Goal: Information Seeking & Learning: Learn about a topic

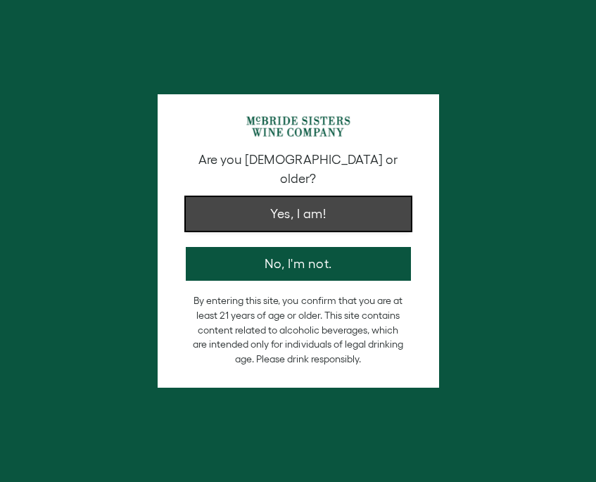
click at [341, 197] on button "Yes, I am!" at bounding box center [298, 214] width 225 height 34
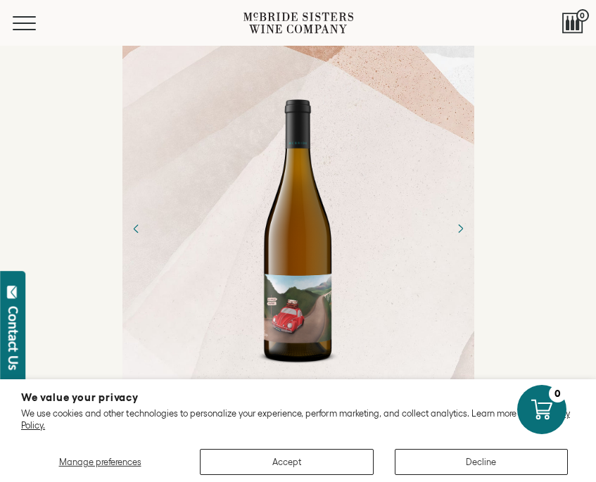
scroll to position [11, 0]
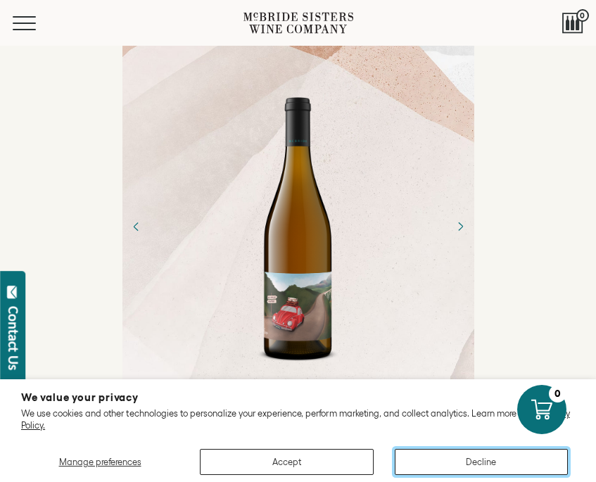
click at [489, 457] on button "Decline" at bounding box center [481, 462] width 173 height 26
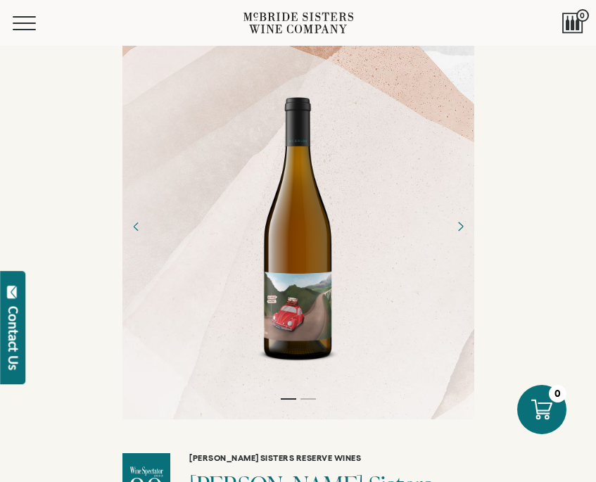
click at [459, 217] on icon "Next" at bounding box center [459, 226] width 23 height 23
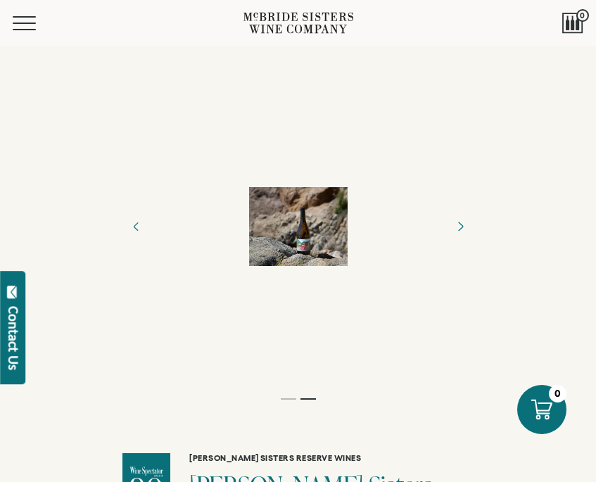
click at [459, 217] on icon "Next" at bounding box center [459, 226] width 23 height 23
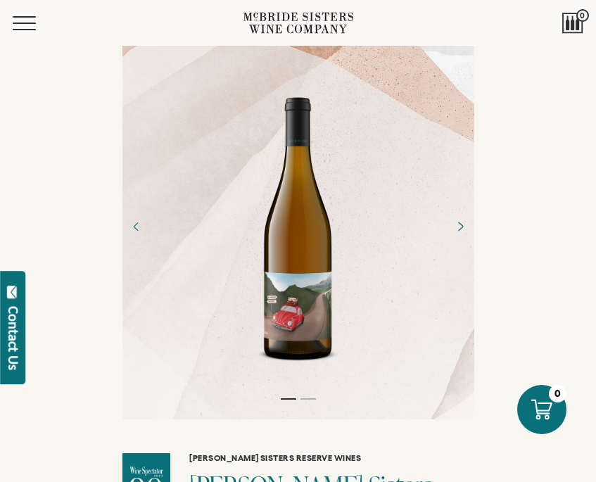
click at [459, 217] on icon "Next" at bounding box center [459, 226] width 23 height 23
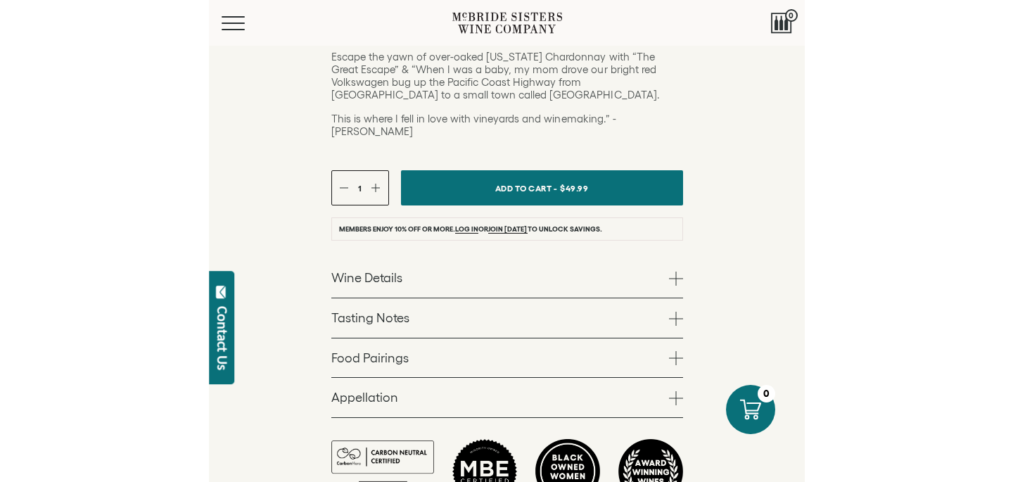
scroll to position [665, 0]
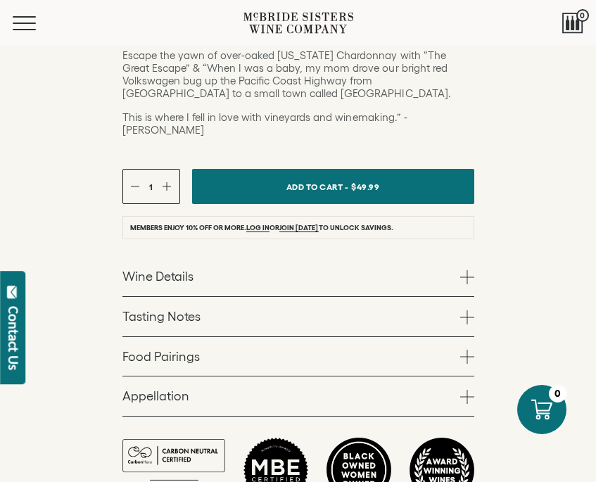
click at [256, 297] on link "Tasting Notes" at bounding box center [298, 316] width 352 height 39
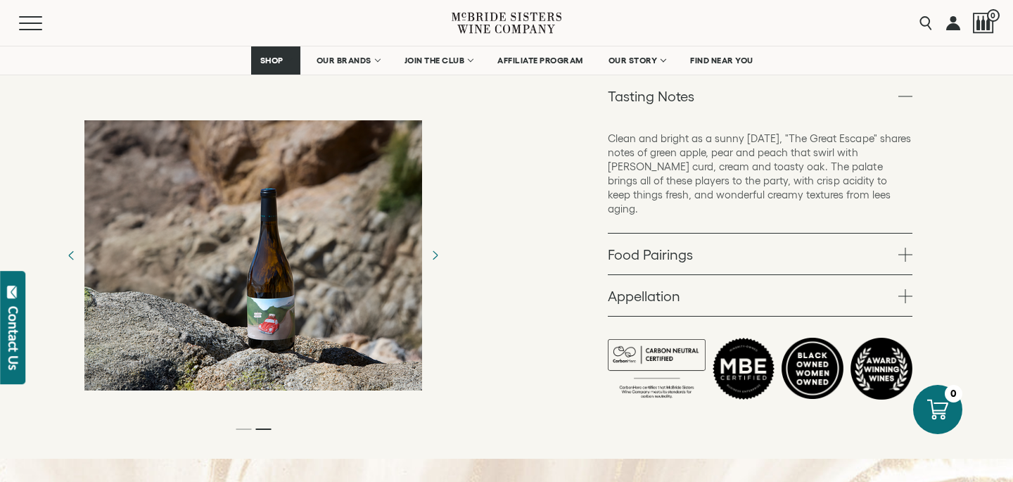
click at [595, 233] on link "Food Pairings" at bounding box center [760, 253] width 305 height 41
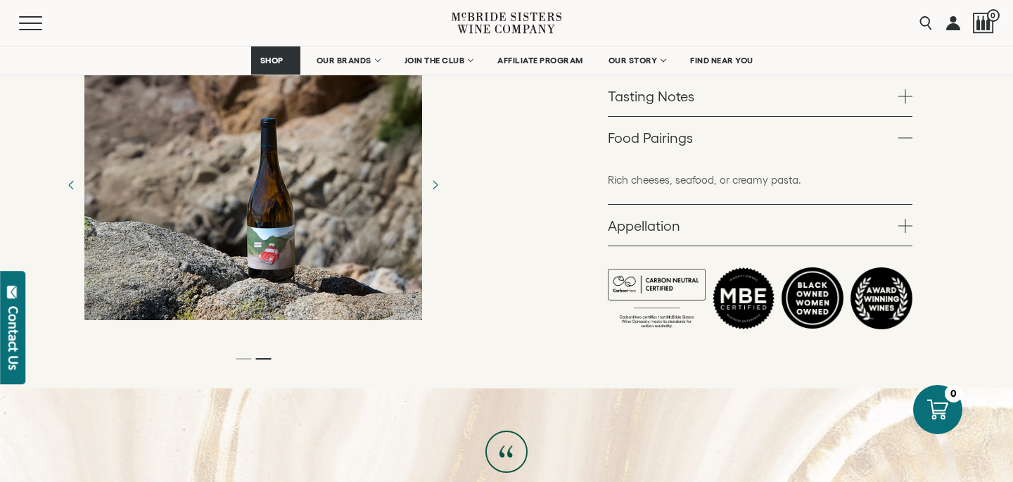
click at [595, 205] on link "Appellation" at bounding box center [760, 225] width 305 height 41
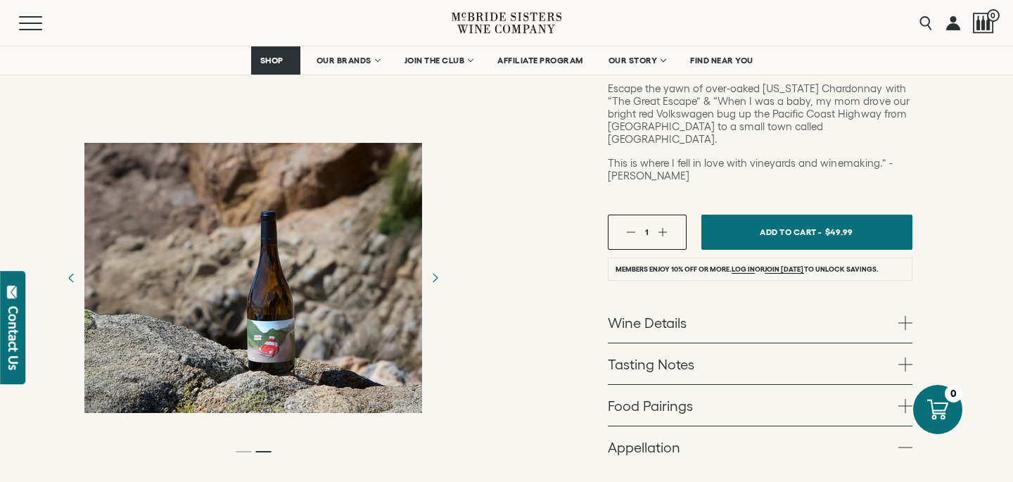
scroll to position [392, 0]
